Goal: Transaction & Acquisition: Purchase product/service

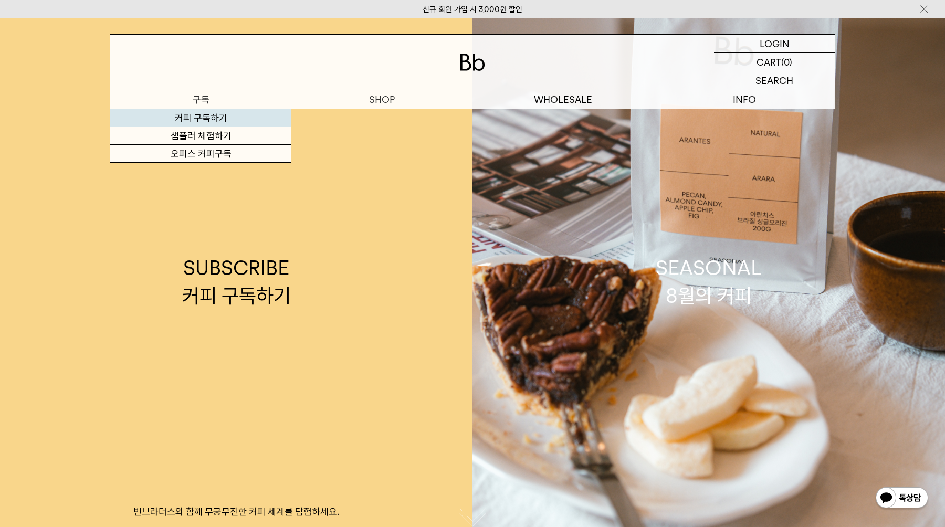
click at [255, 112] on link "커피 구독하기" at bounding box center [200, 118] width 181 height 18
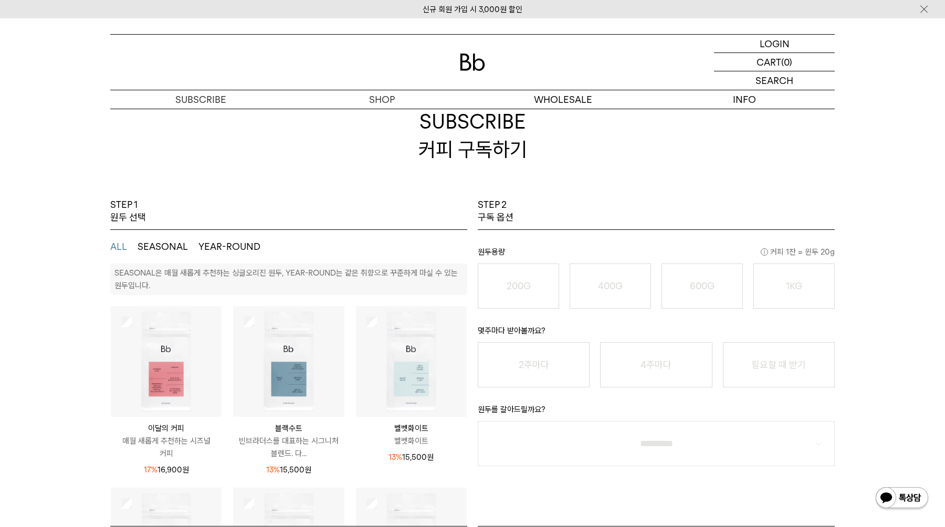
scroll to position [28, 0]
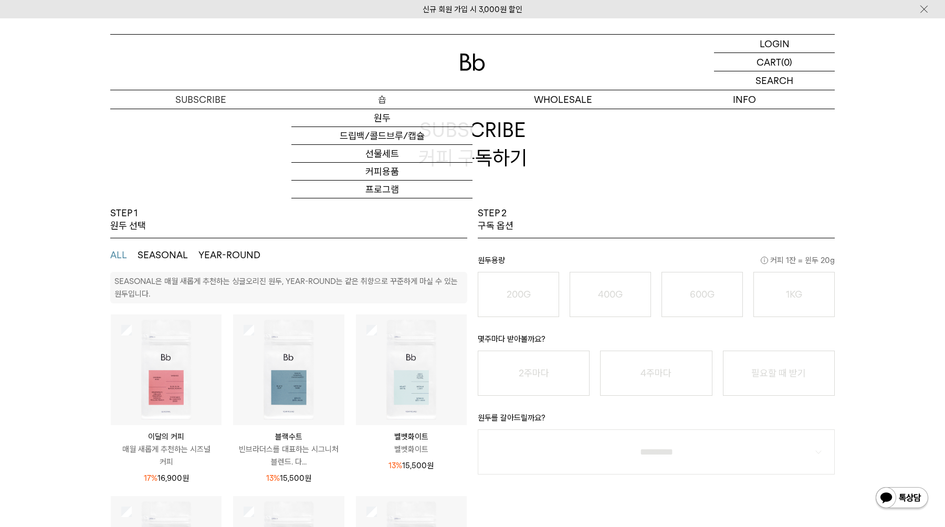
click at [403, 98] on p "숍" at bounding box center [381, 99] width 181 height 18
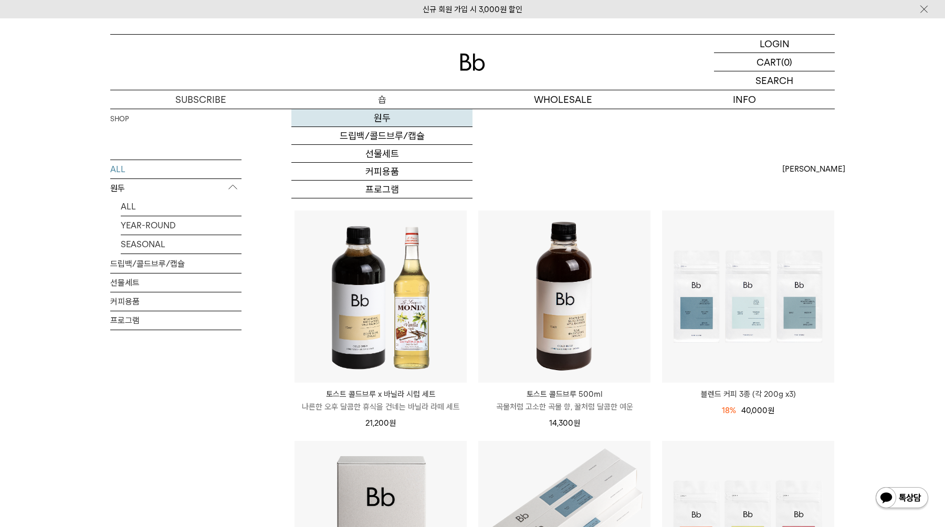
click at [386, 122] on link "원두" at bounding box center [381, 118] width 181 height 18
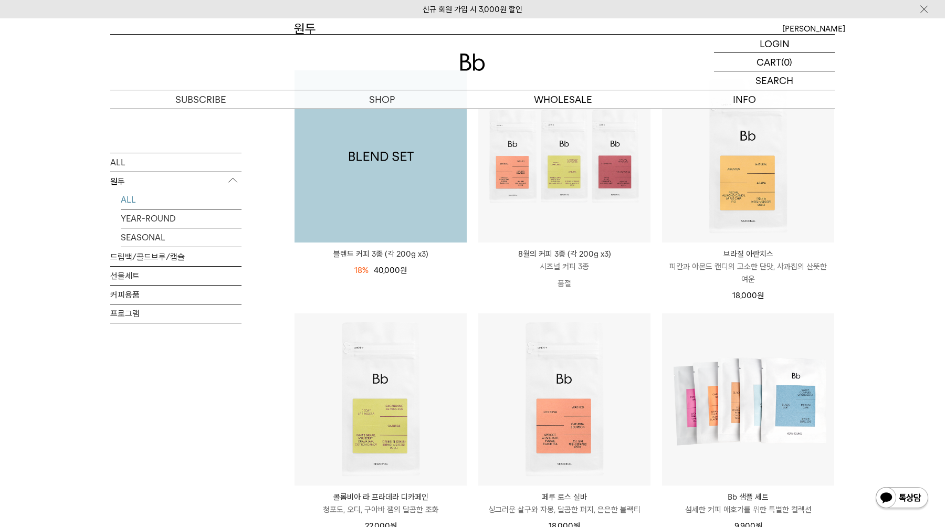
scroll to position [158, 0]
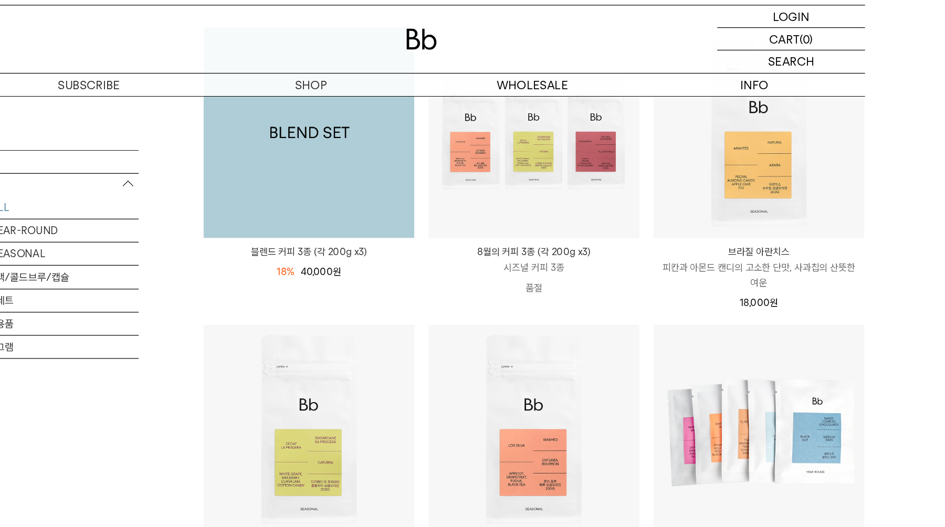
click at [425, 199] on img at bounding box center [381, 138] width 172 height 172
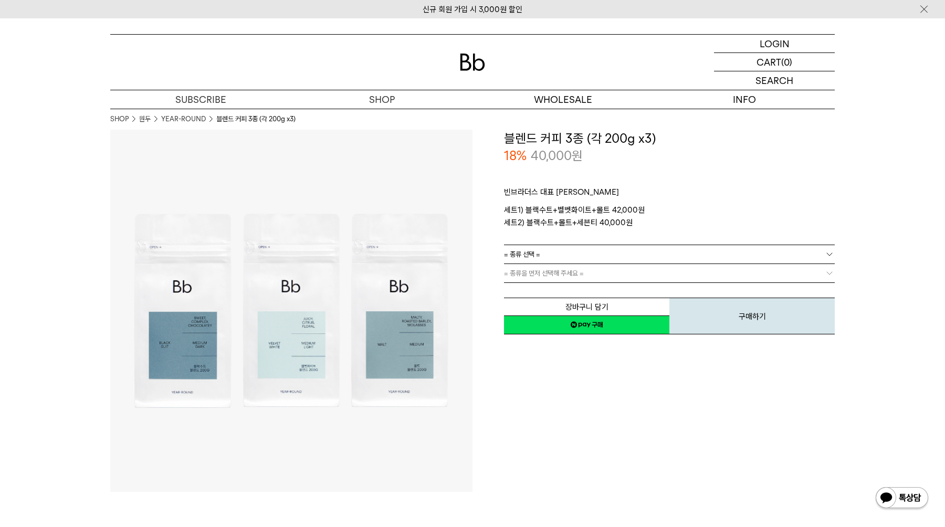
click at [533, 250] on span "= 종류 선택 =" at bounding box center [522, 254] width 36 height 18
click at [543, 253] on link "= 종류 선택 =" at bounding box center [669, 254] width 331 height 18
click at [543, 266] on span "= 종류을 먼저 선택해 주세요 =" at bounding box center [544, 273] width 80 height 18
click at [545, 250] on link "= 종류 선택 =" at bounding box center [669, 254] width 331 height 18
click at [547, 271] on li "블랙수트+벨벳화이트+몰트" at bounding box center [674, 273] width 320 height 19
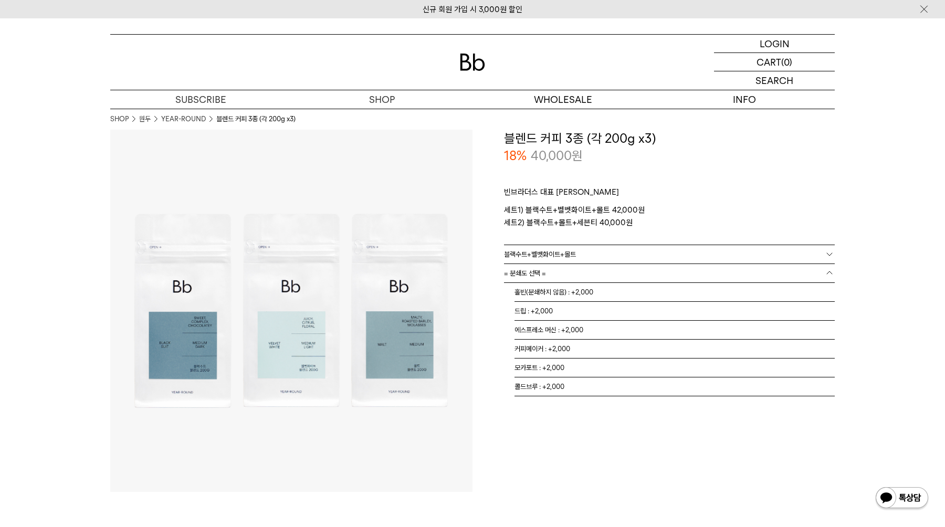
click at [543, 273] on span "= 분쇄도 선택 =" at bounding box center [525, 273] width 42 height 18
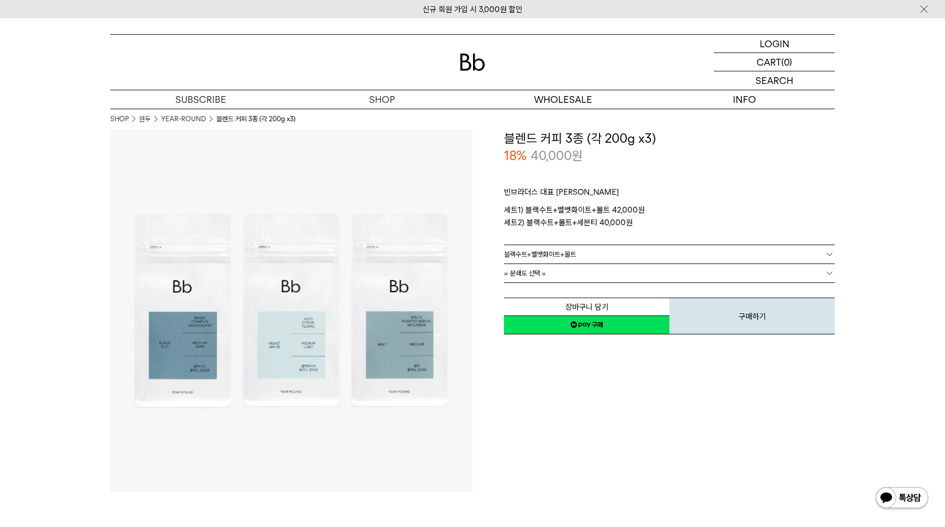
click at [590, 269] on link "= 분쇄도 선택 =" at bounding box center [669, 273] width 331 height 18
